Goal: Contribute content: Add original content to the website for others to see

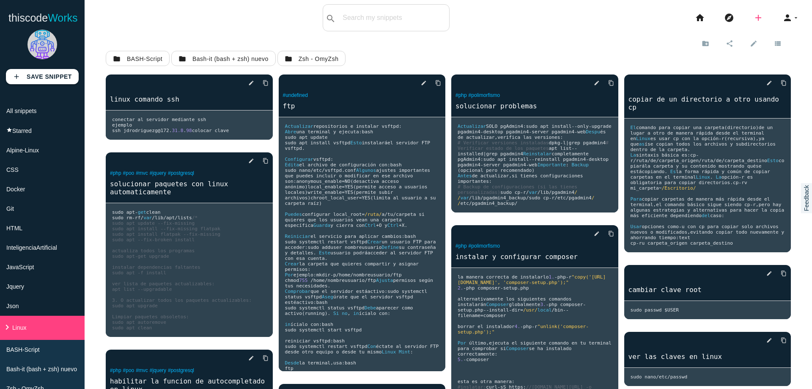
click at [755, 15] on icon "add" at bounding box center [759, 17] width 10 height 27
click at [769, 16] on link "code Snippet" at bounding box center [776, 14] width 59 height 21
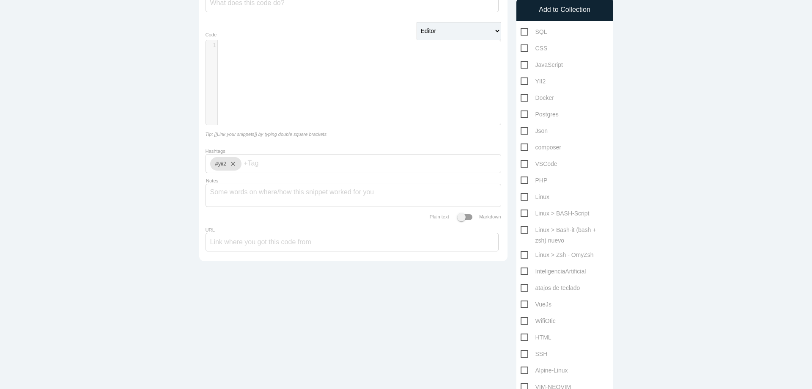
scroll to position [102, 0]
click at [522, 193] on span "Linux" at bounding box center [535, 196] width 29 height 11
click at [522, 193] on input "Linux" at bounding box center [524, 194] width 6 height 6
checkbox input "true"
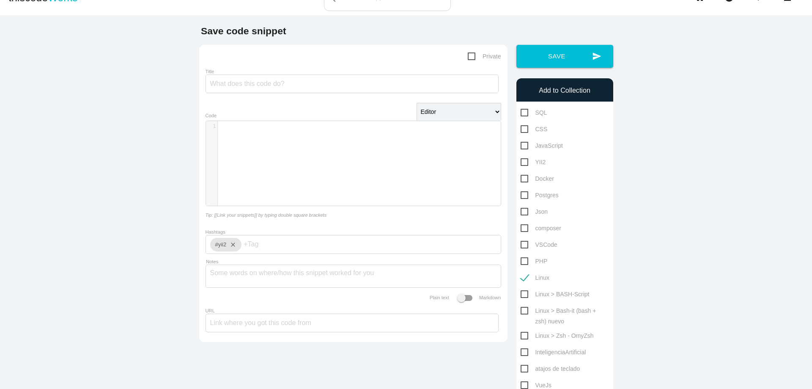
scroll to position [0, 0]
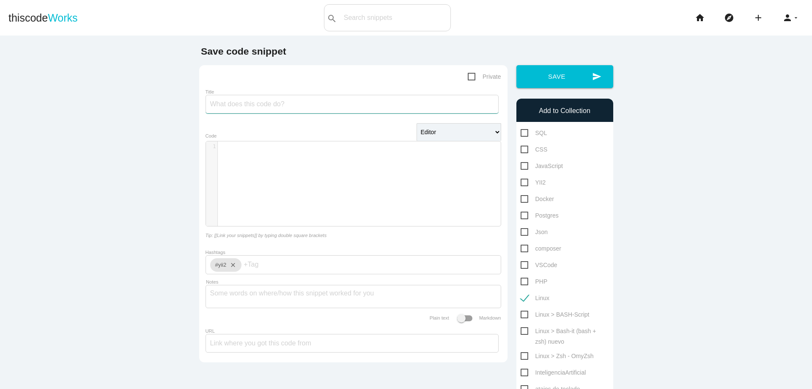
click at [359, 107] on input "Title" at bounding box center [352, 104] width 293 height 19
type input "Instalar pieces for developer en linux mind"
click at [316, 176] on div "​ x 1 ​" at bounding box center [360, 189] width 308 height 97
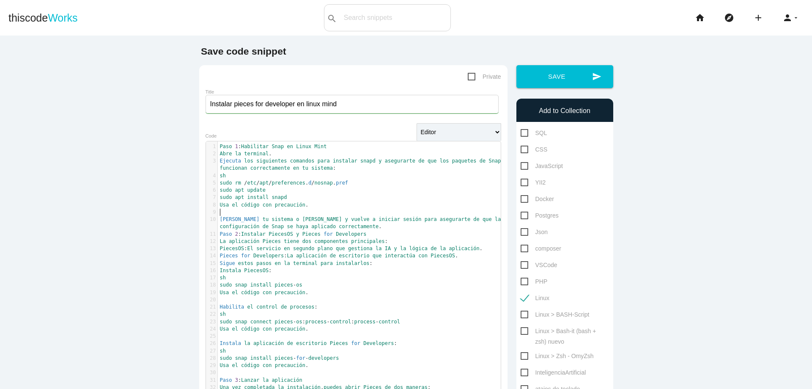
click at [372, 209] on pre "​" at bounding box center [362, 212] width 289 height 7
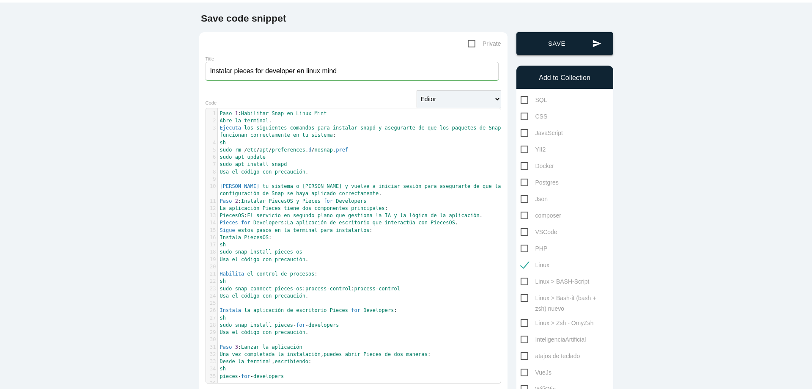
click at [560, 47] on button "send Save" at bounding box center [565, 43] width 97 height 23
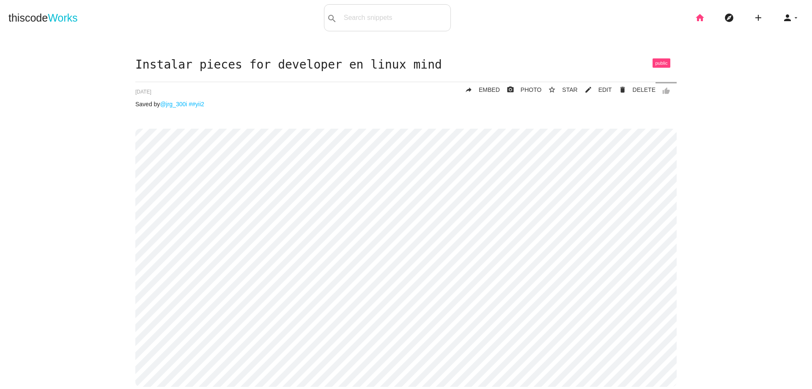
click at [695, 22] on icon "home" at bounding box center [700, 17] width 10 height 27
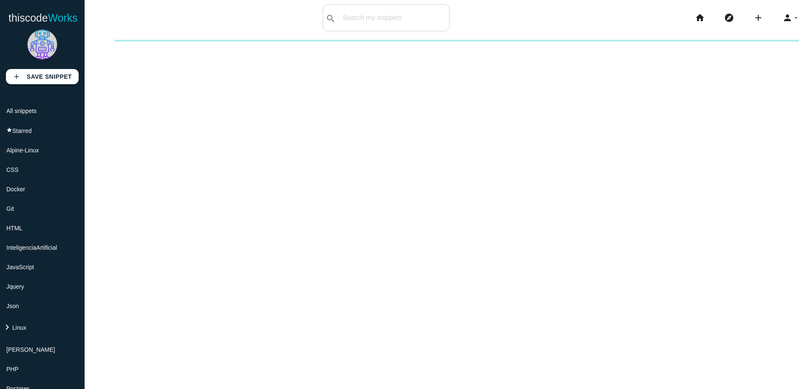
scroll to position [254, 0]
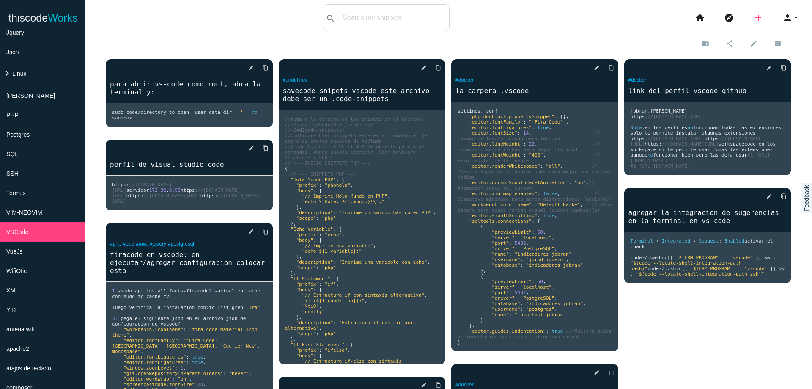
click at [754, 20] on icon "add" at bounding box center [759, 17] width 10 height 27
click at [751, 20] on link "code Snippet" at bounding box center [776, 14] width 59 height 21
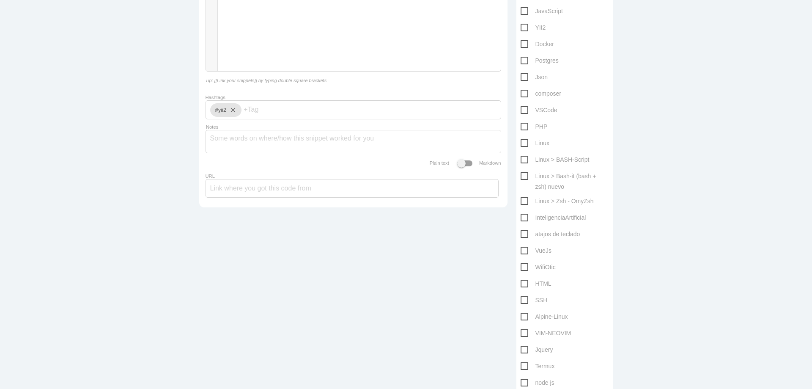
scroll to position [152, 0]
click at [521, 111] on span "VSCode" at bounding box center [539, 112] width 37 height 11
click at [521, 111] on input "VSCode" at bounding box center [524, 110] width 6 height 6
checkbox input "true"
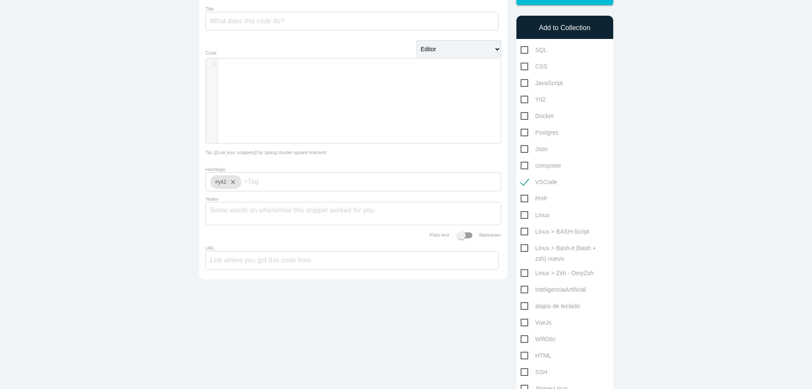
scroll to position [0, 0]
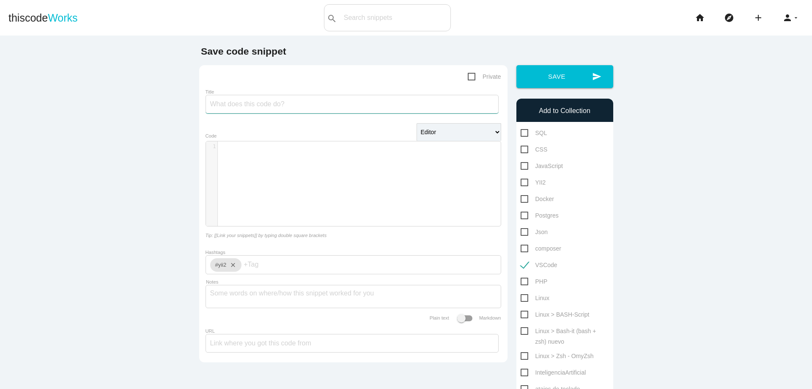
click at [342, 107] on input "Title" at bounding box center [352, 104] width 293 height 19
type input "instalar piece for developer en vscode"
click at [298, 160] on div "​ x 1 ​" at bounding box center [360, 189] width 308 height 97
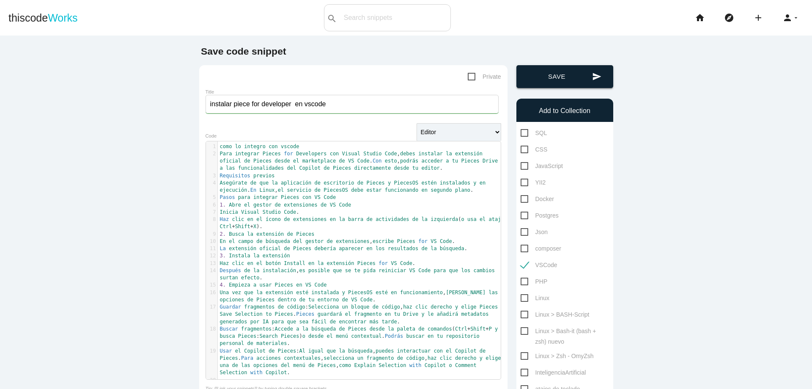
click at [581, 81] on button "send Save" at bounding box center [565, 76] width 97 height 23
